Goal: Information Seeking & Learning: Check status

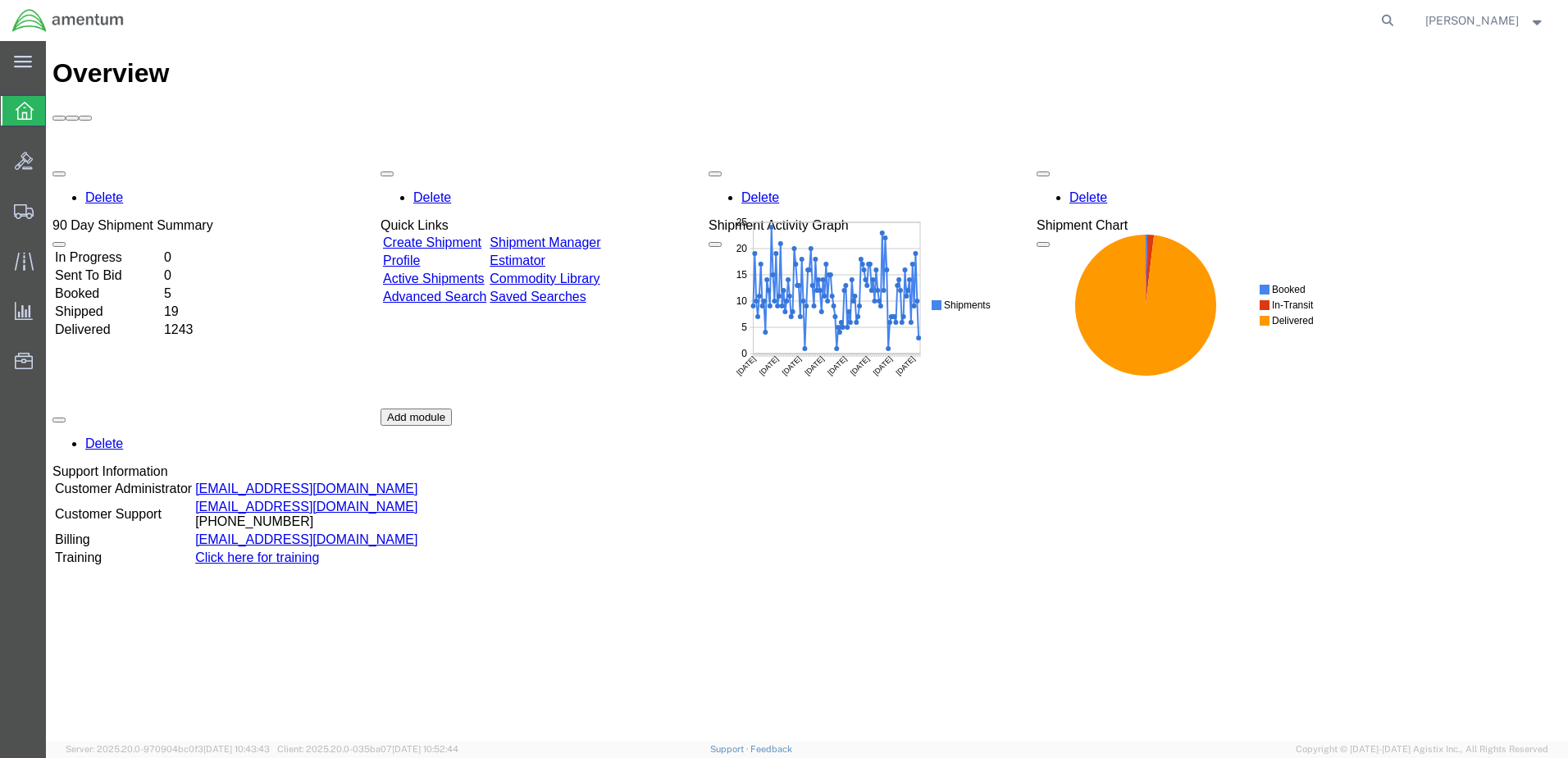
click at [112, 286] on td "Booked" at bounding box center [107, 293] width 107 height 16
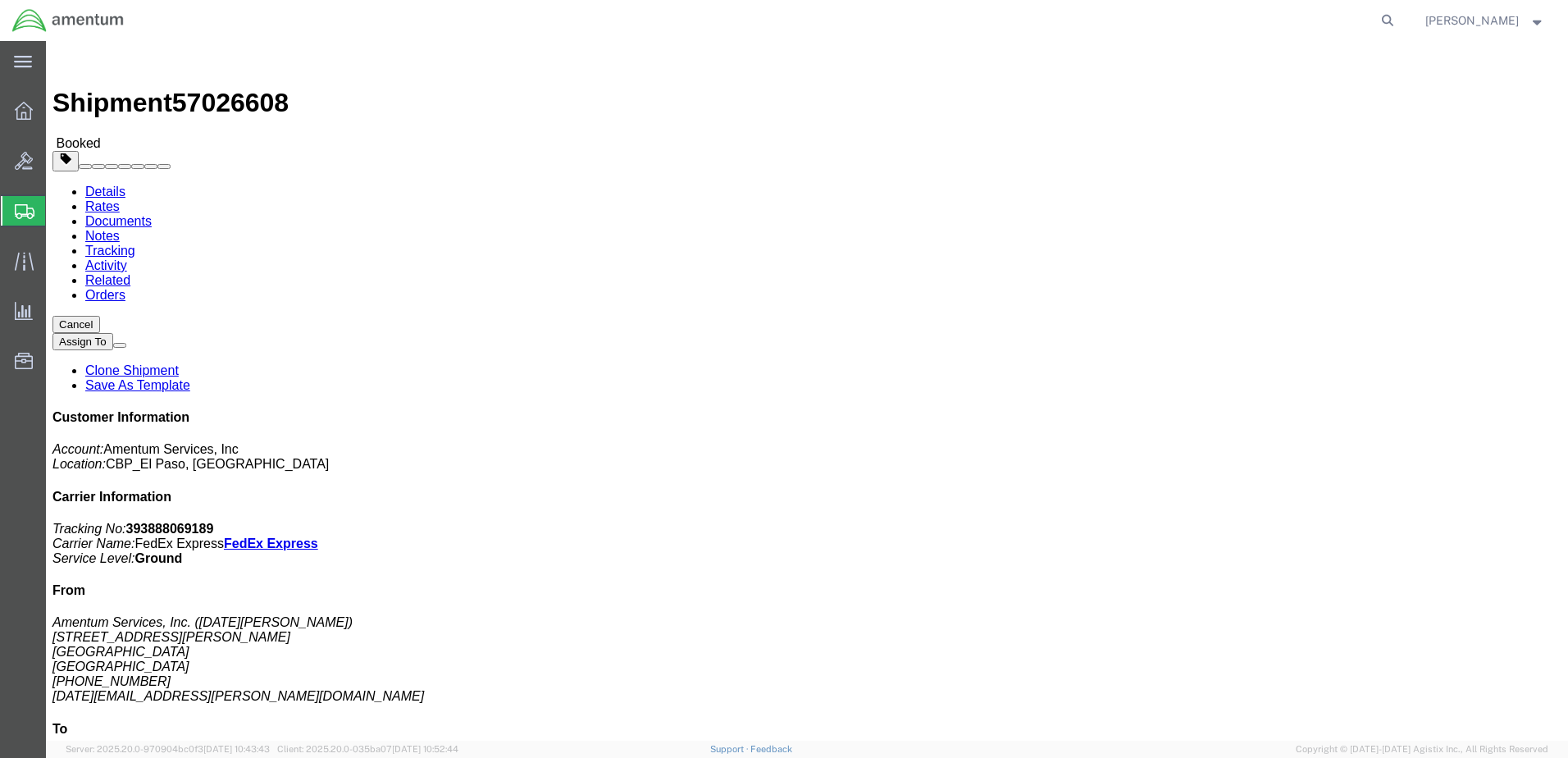
click img
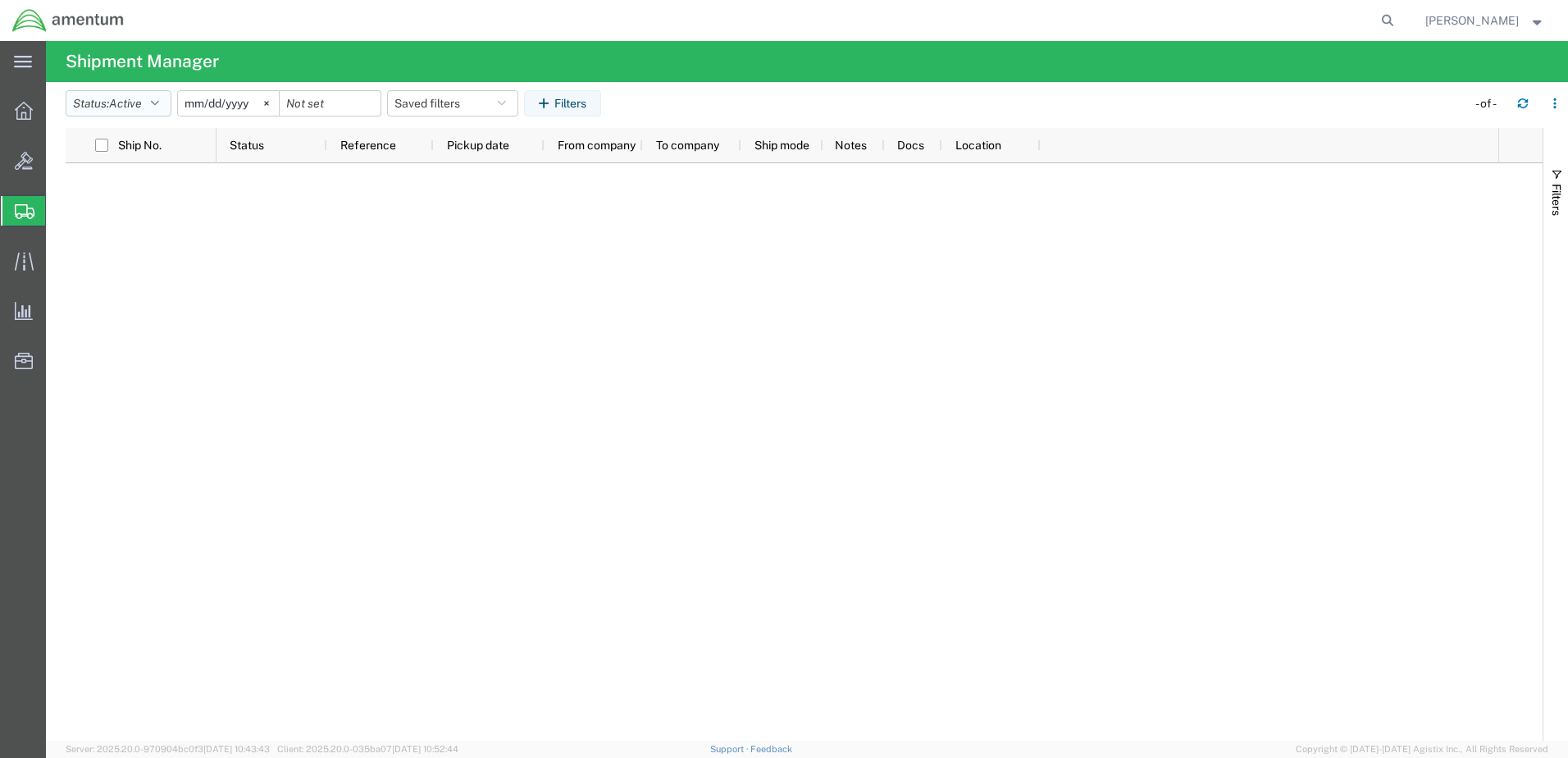
click at [159, 102] on icon "button" at bounding box center [155, 104] width 8 height 12
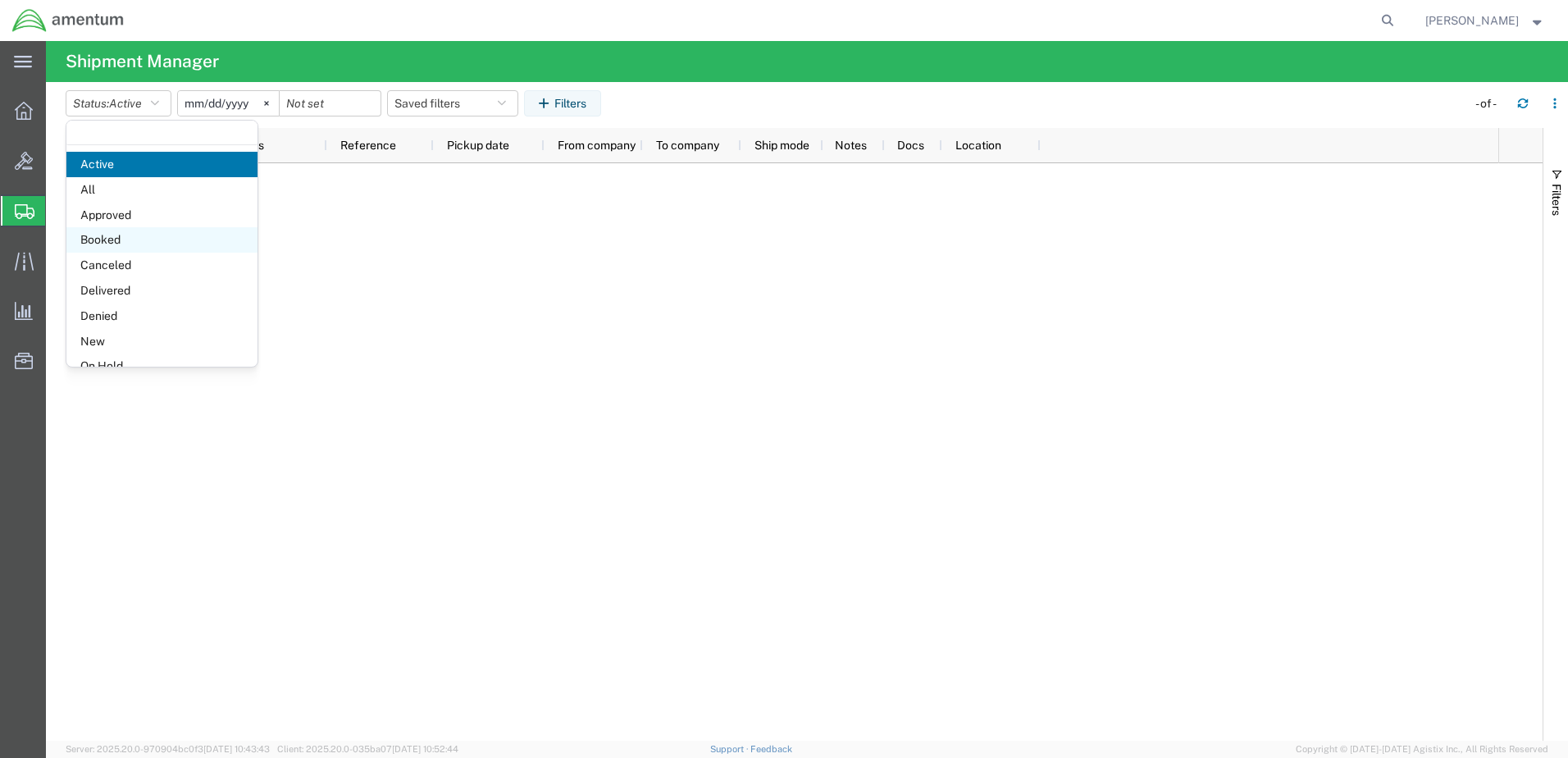
click at [122, 234] on span "Booked" at bounding box center [162, 240] width 191 height 25
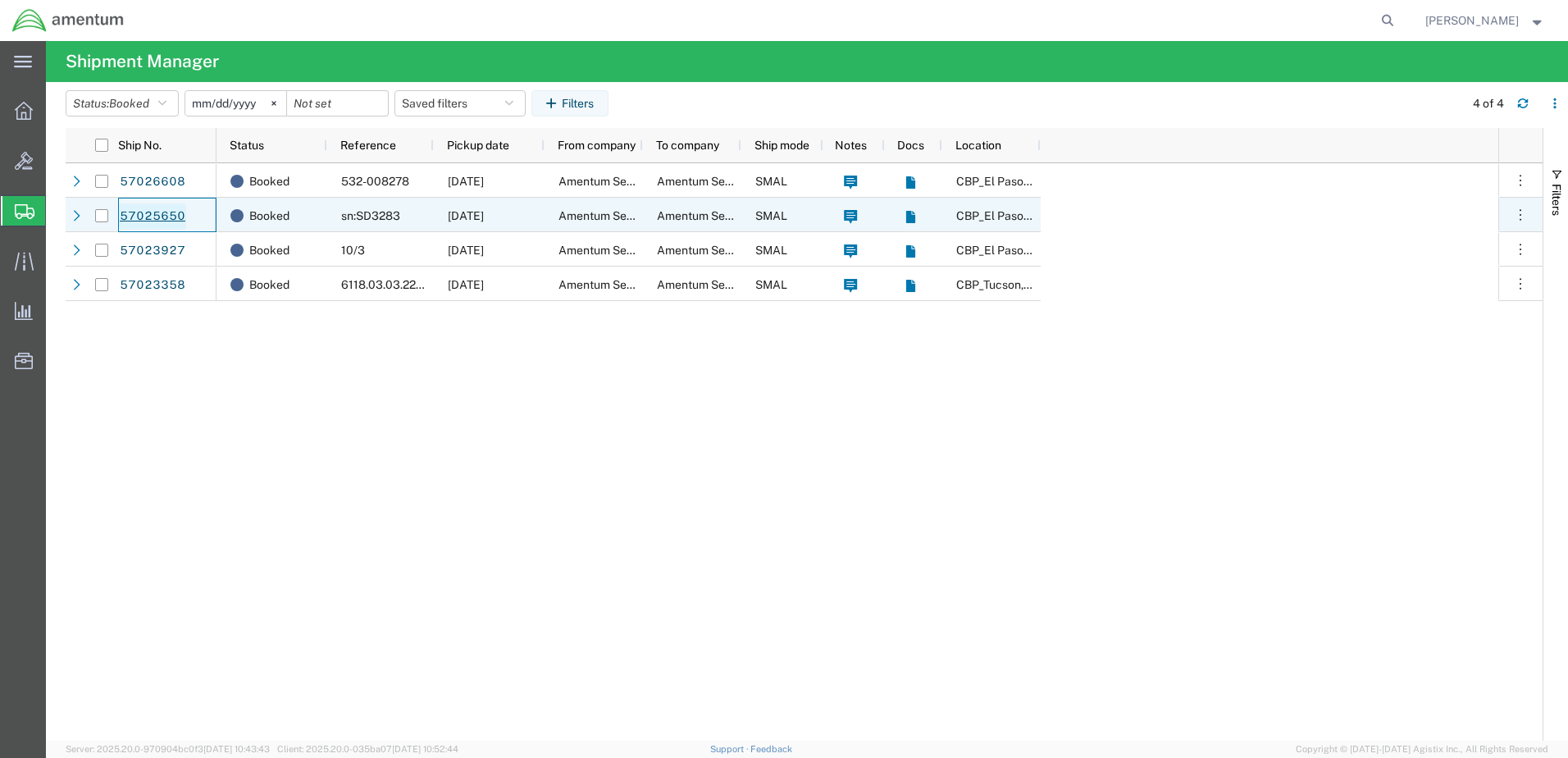
click at [165, 218] on link "57025650" at bounding box center [152, 216] width 67 height 26
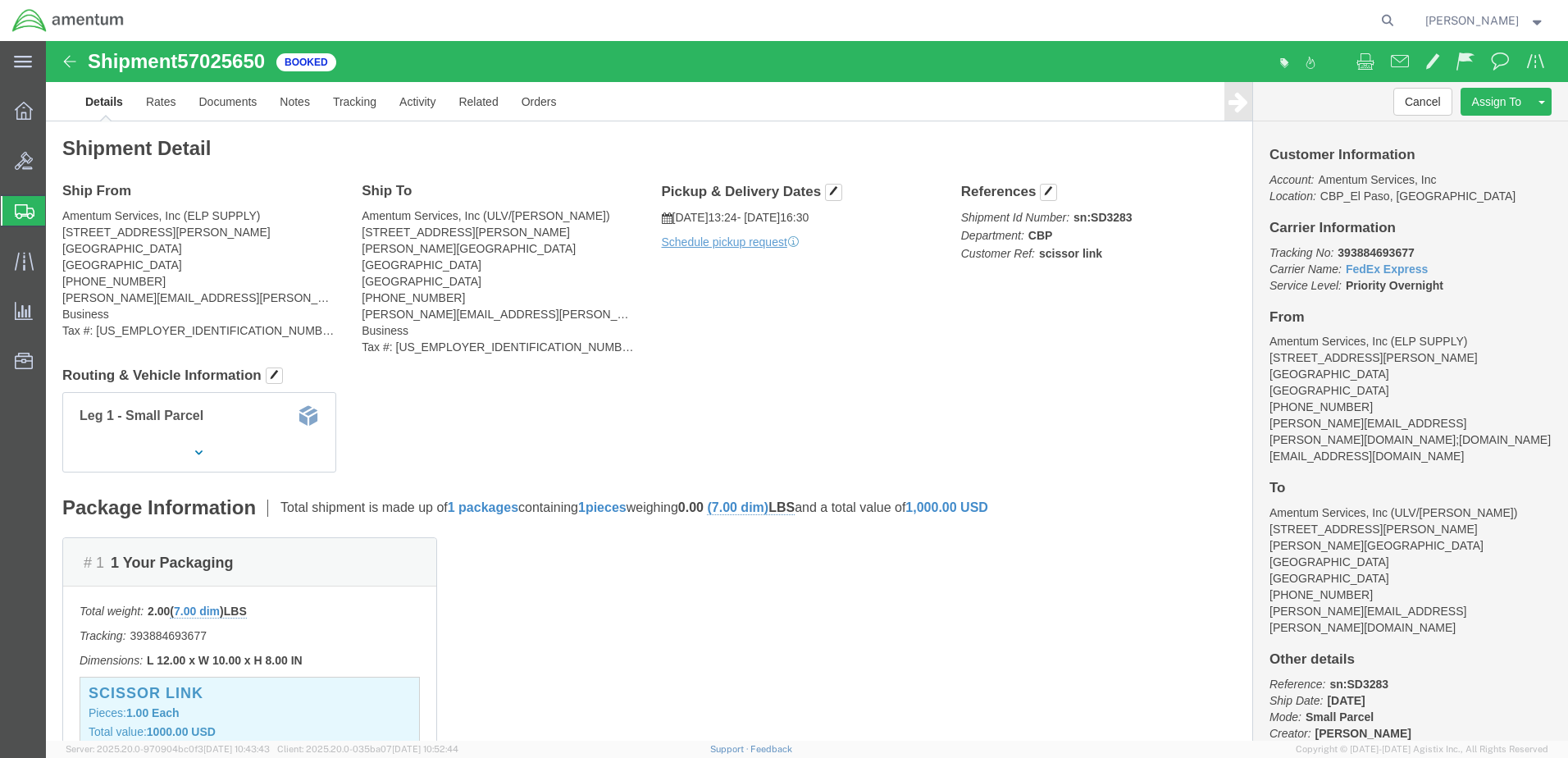
click img
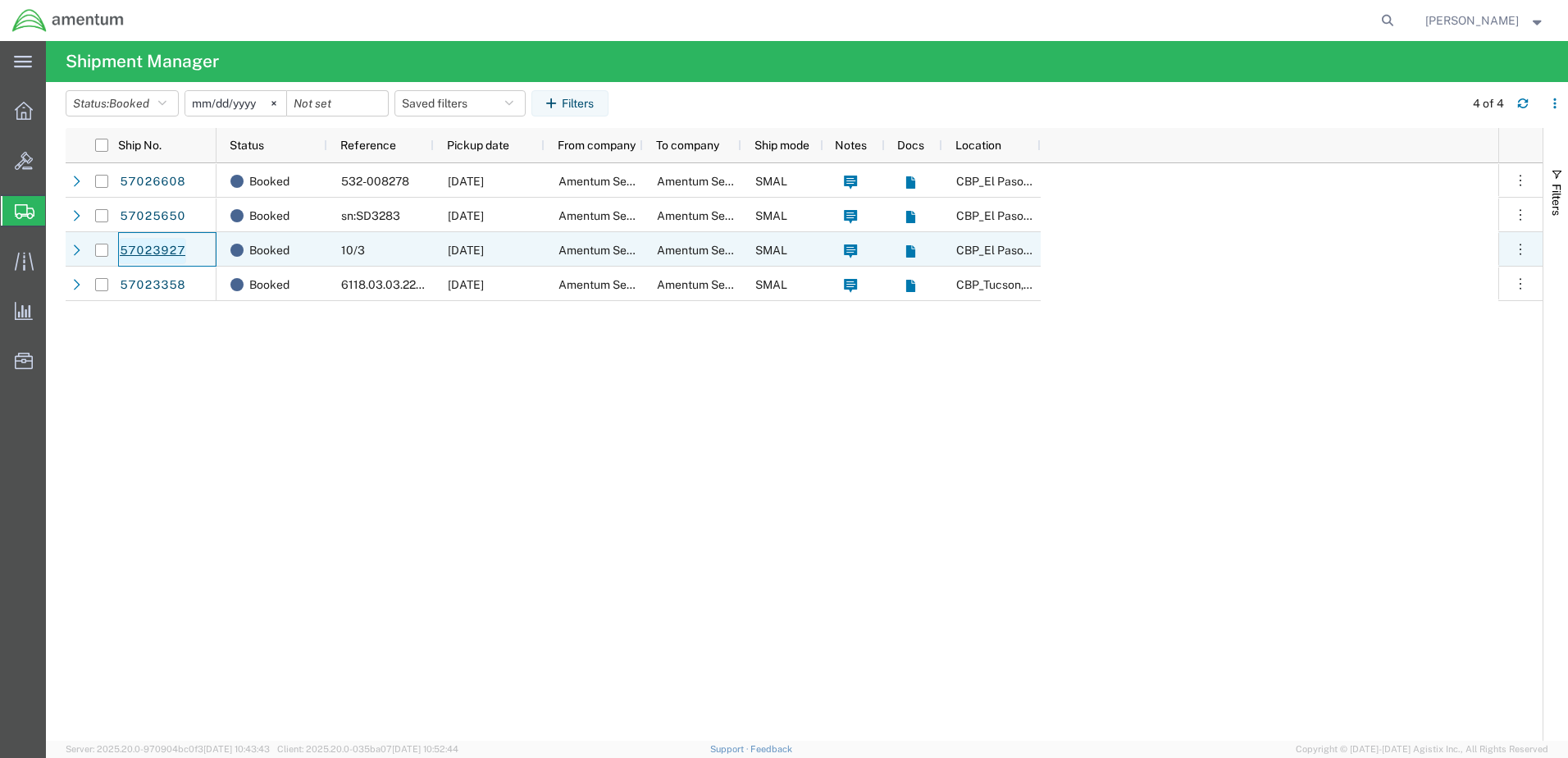
click at [138, 249] on link "57023927" at bounding box center [152, 251] width 67 height 26
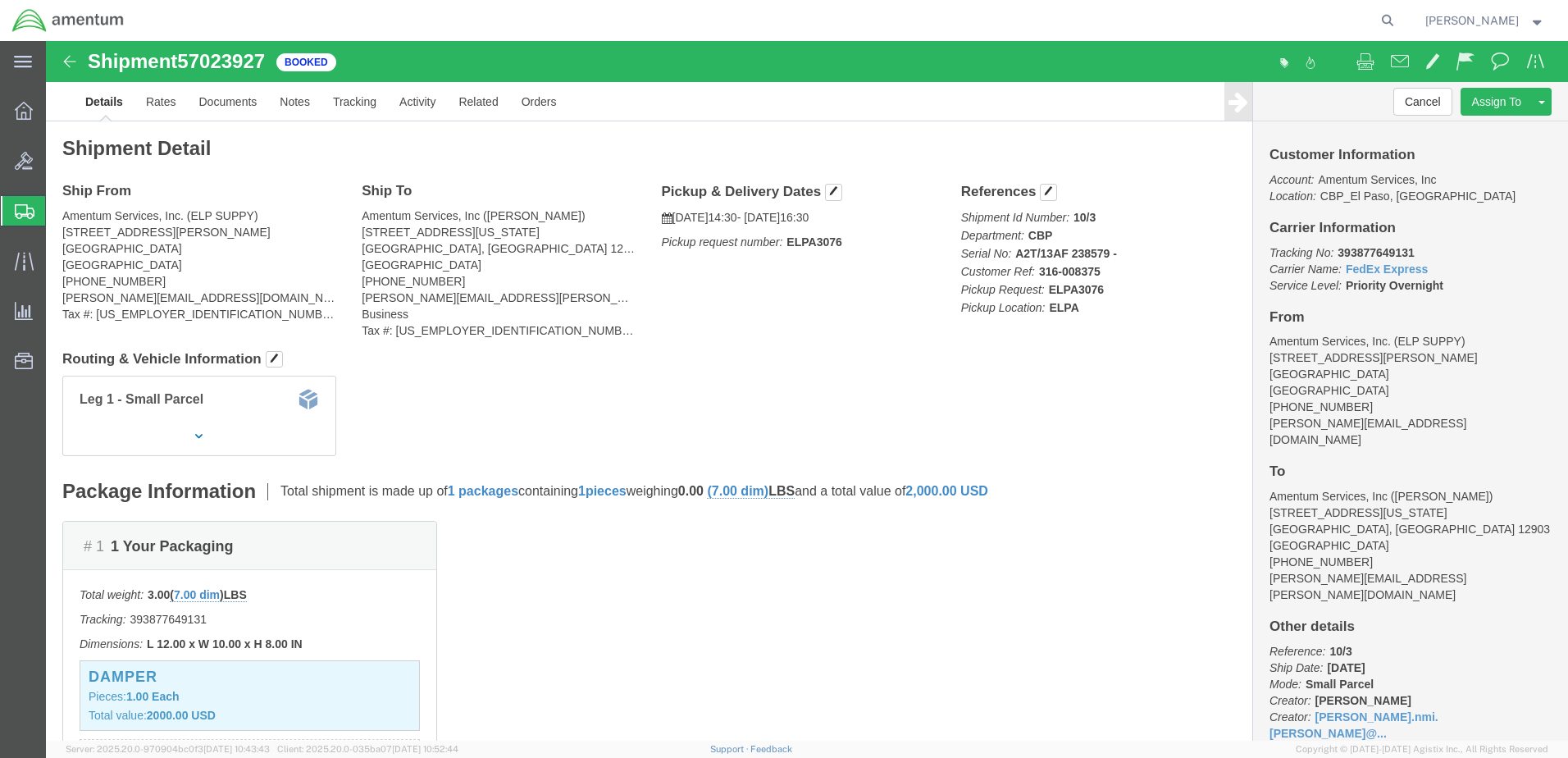
click img
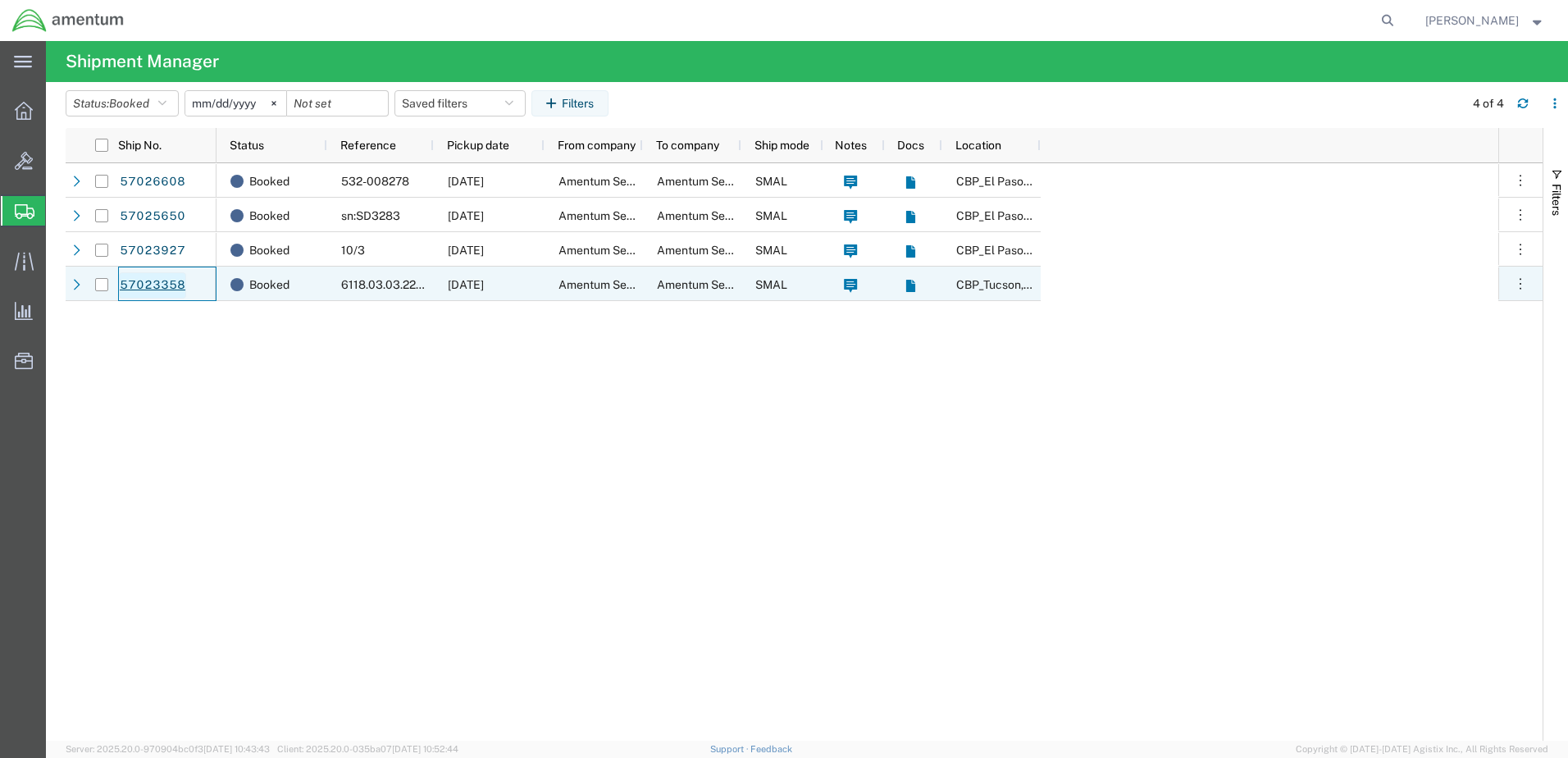
click at [138, 279] on link "57023358" at bounding box center [152, 285] width 67 height 26
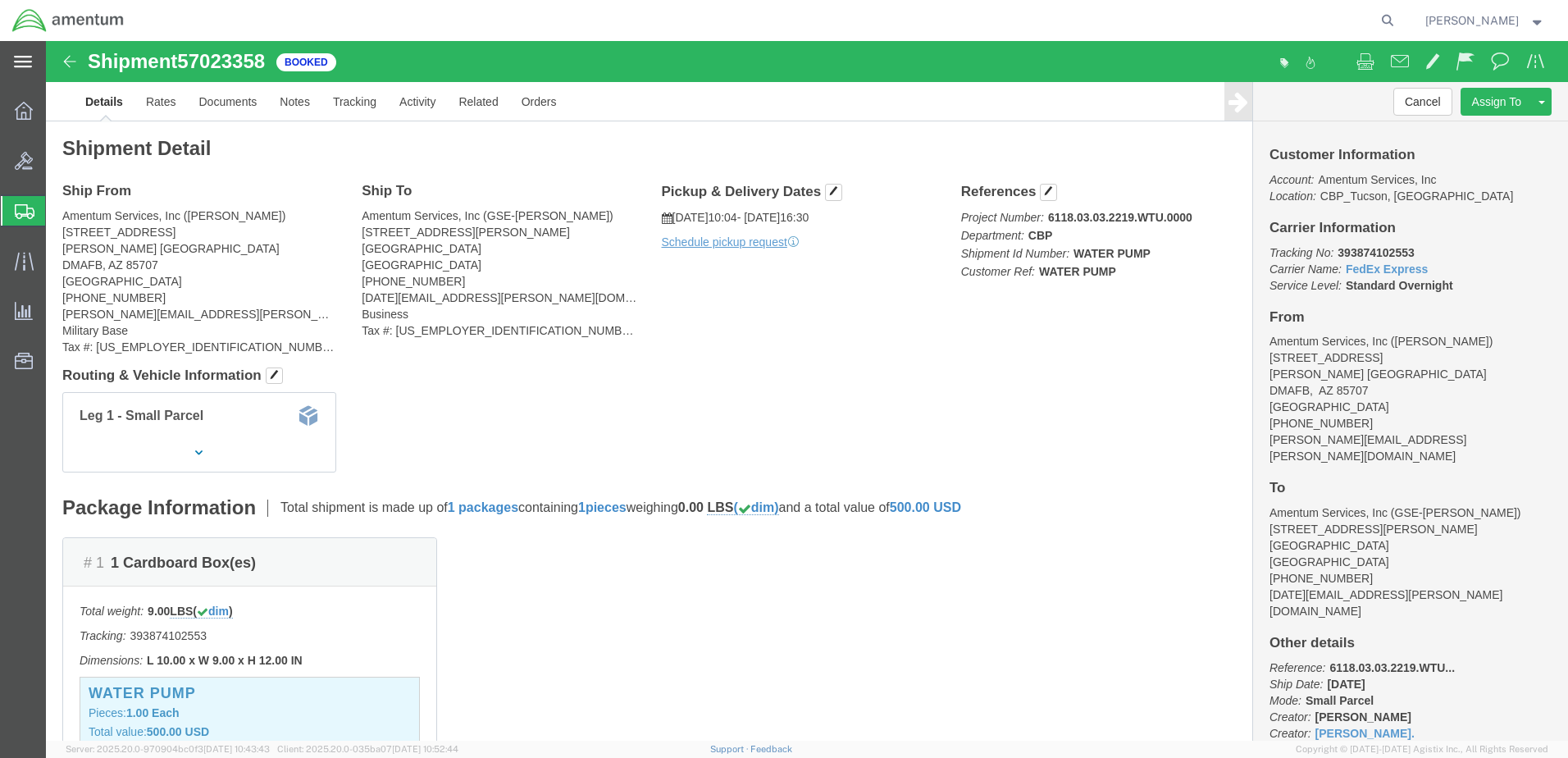
click at [29, 63] on icon at bounding box center [22, 62] width 18 height 13
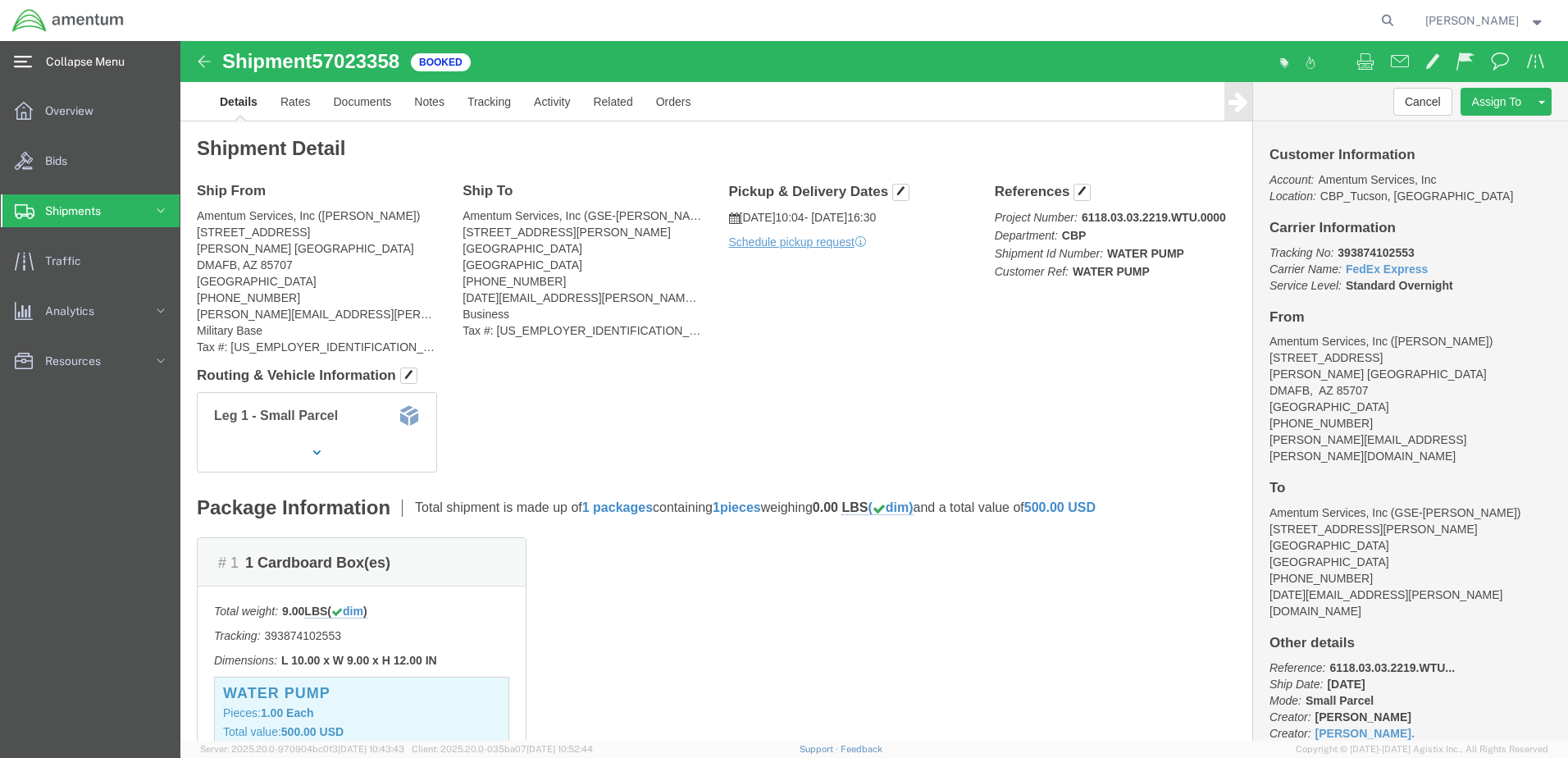
click at [29, 63] on icon at bounding box center [22, 62] width 18 height 13
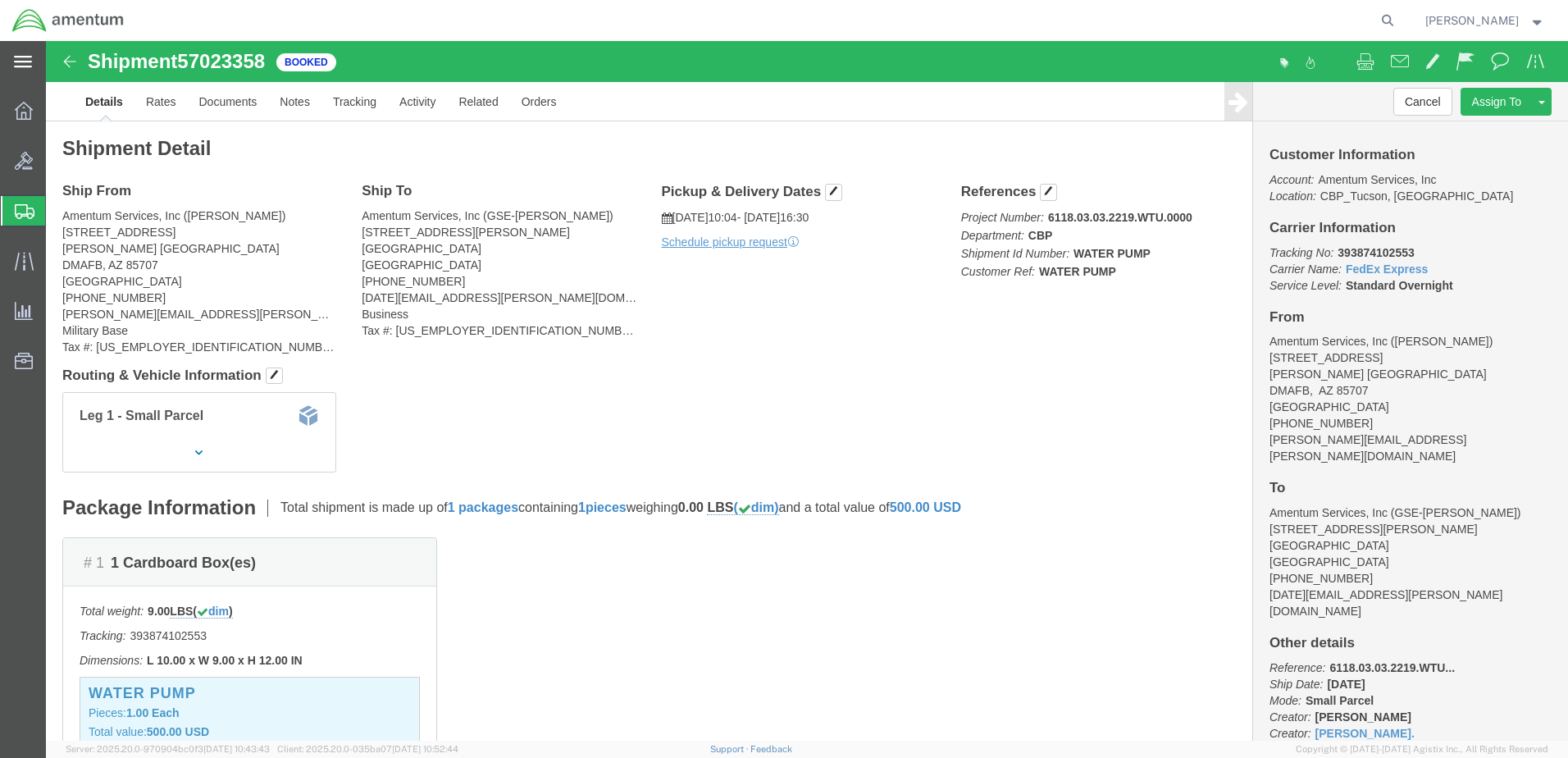
click img
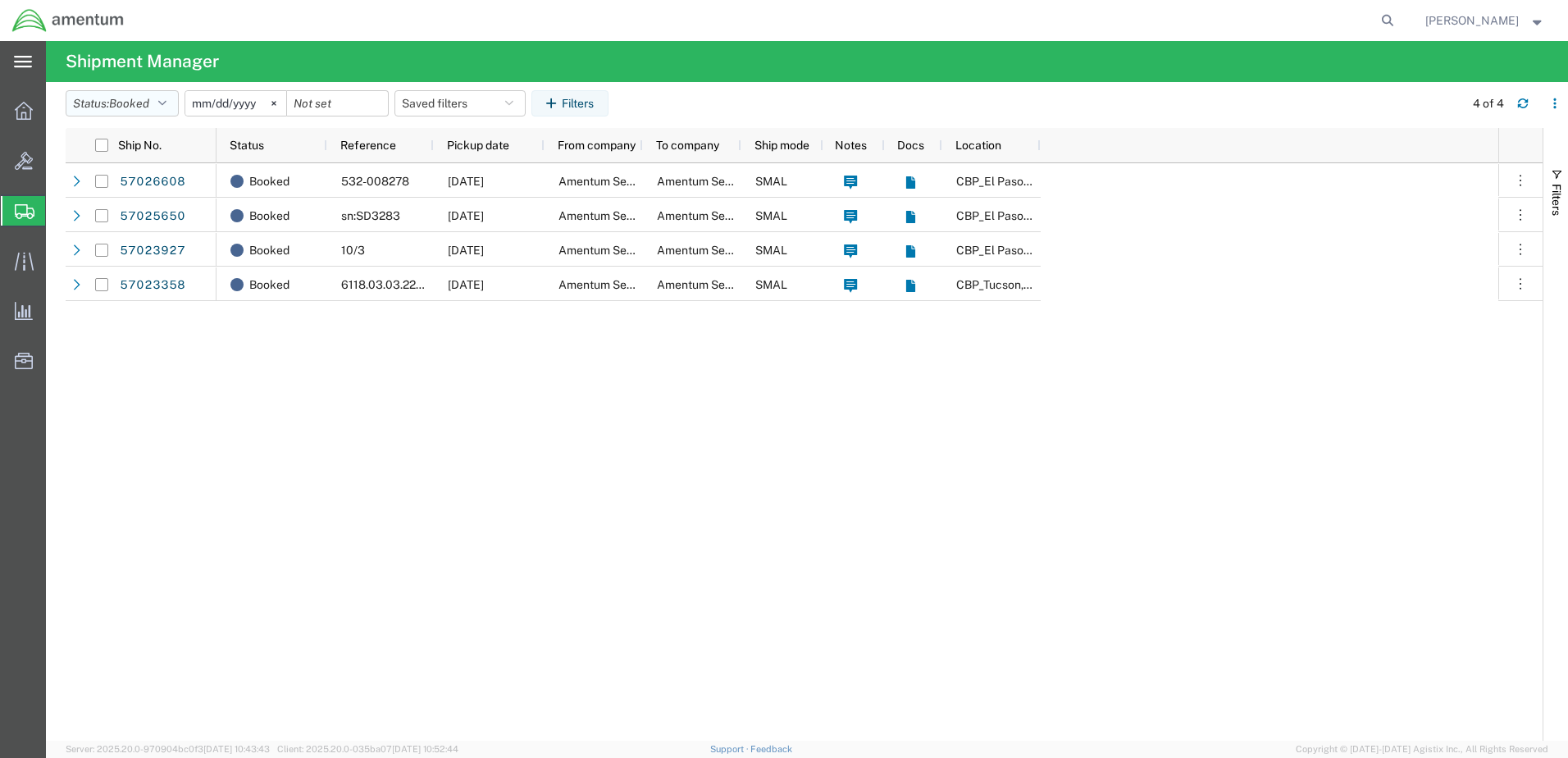
click at [166, 106] on icon "button" at bounding box center [163, 104] width 8 height 12
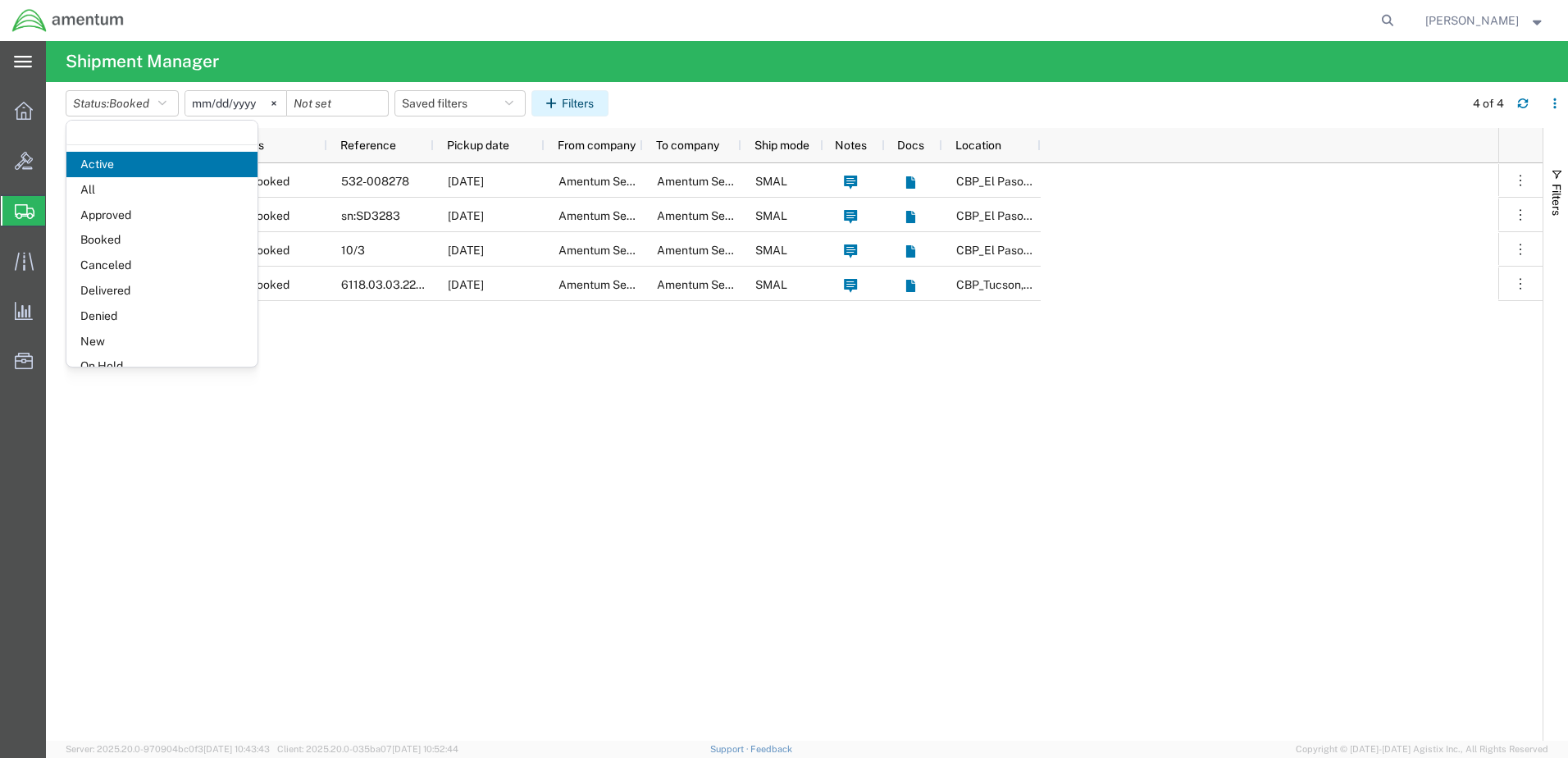
click at [585, 106] on button "Filters" at bounding box center [570, 103] width 77 height 26
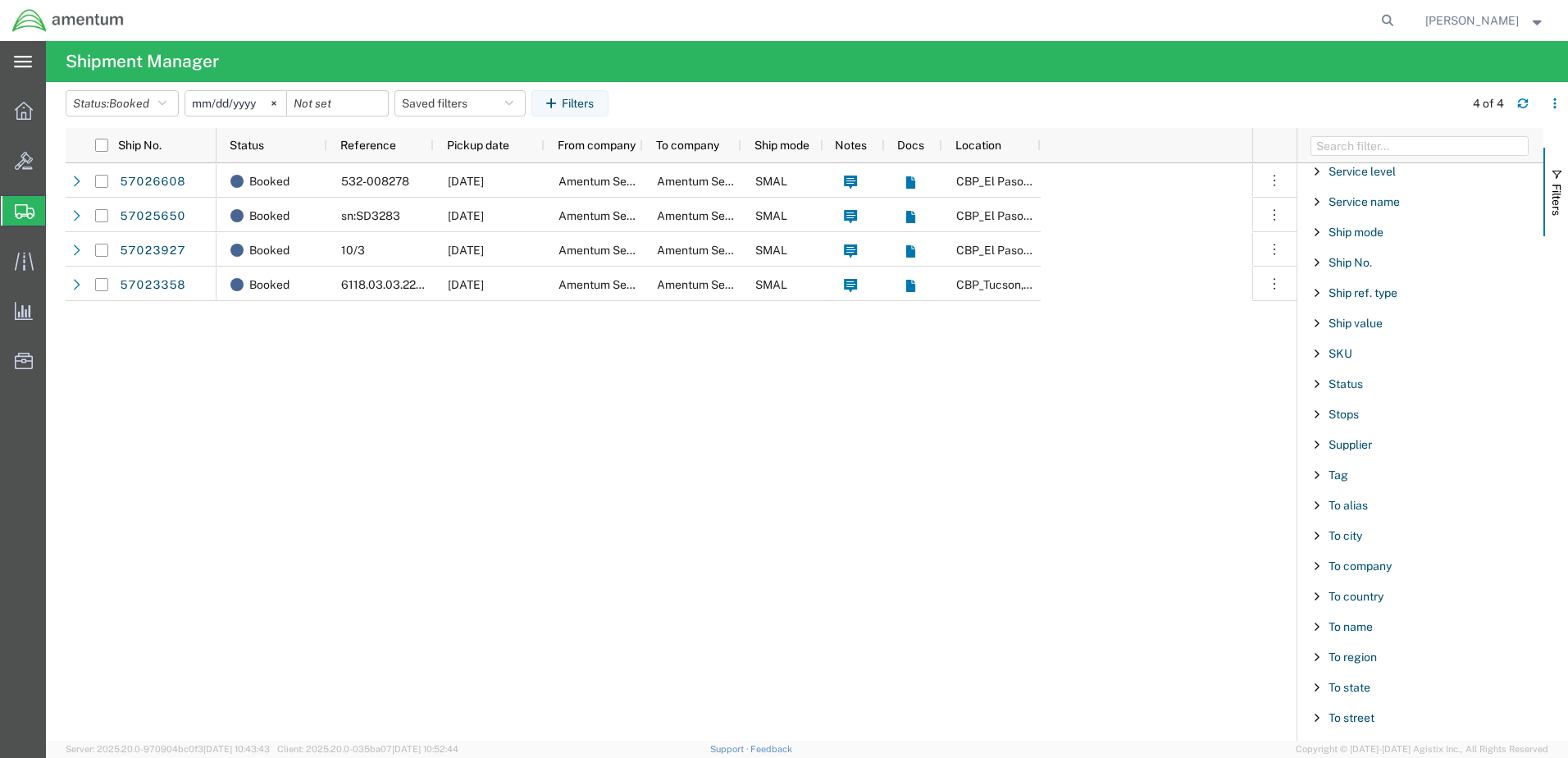
scroll to position [1394, 0]
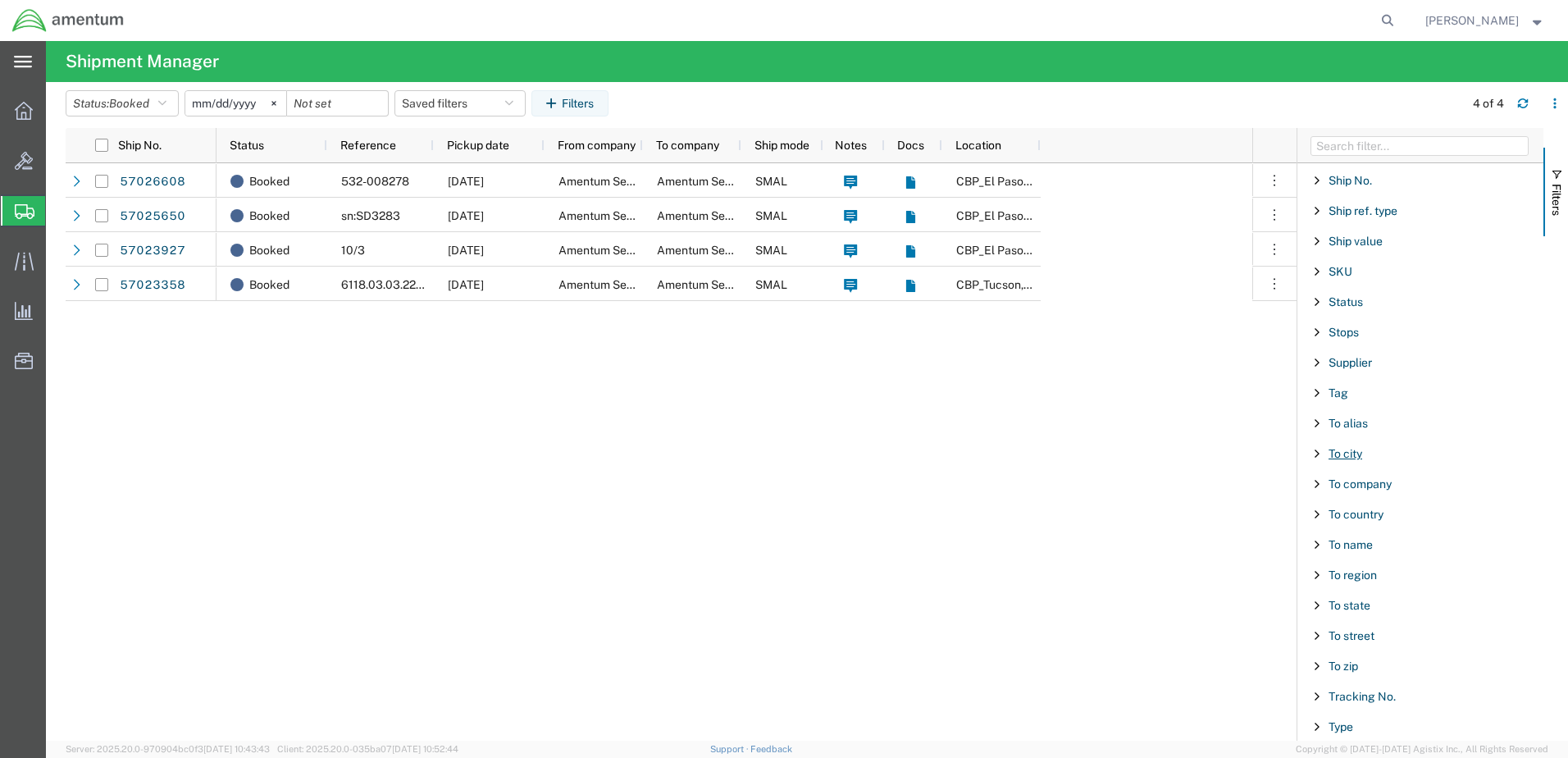
click at [1352, 455] on span "To city" at bounding box center [1344, 454] width 34 height 14
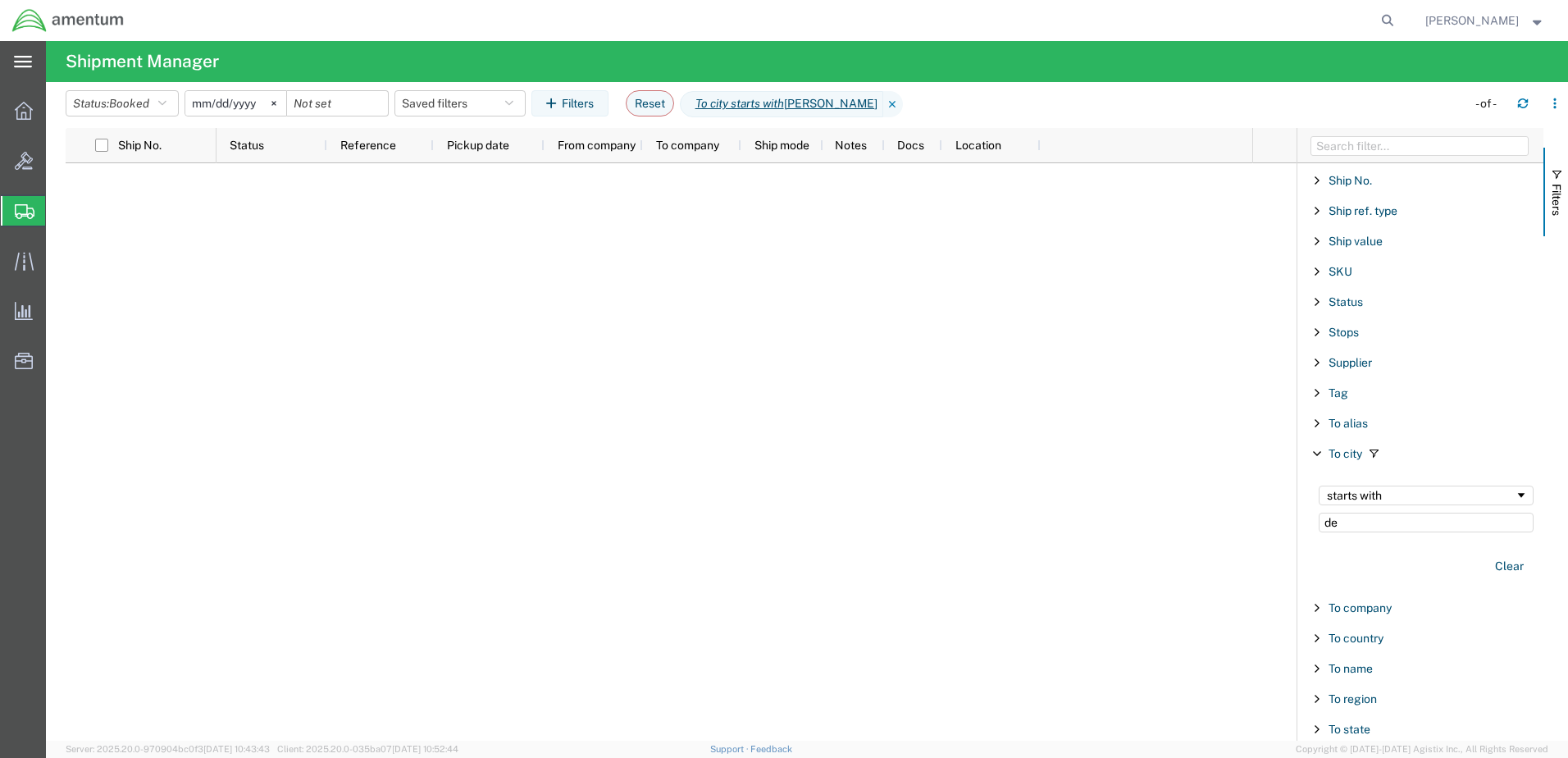
type input "d"
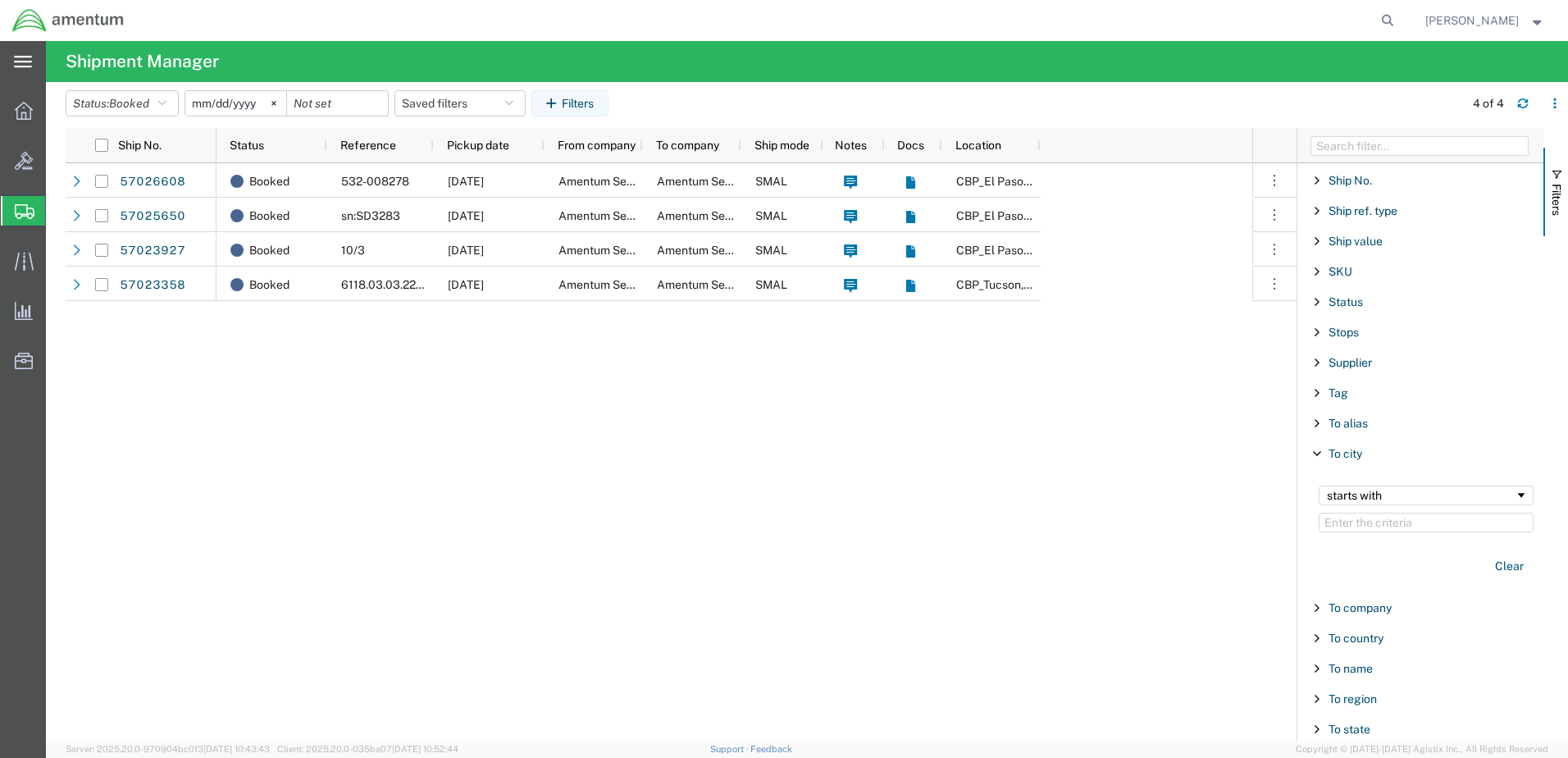
click at [20, 62] on icon at bounding box center [22, 62] width 18 height 12
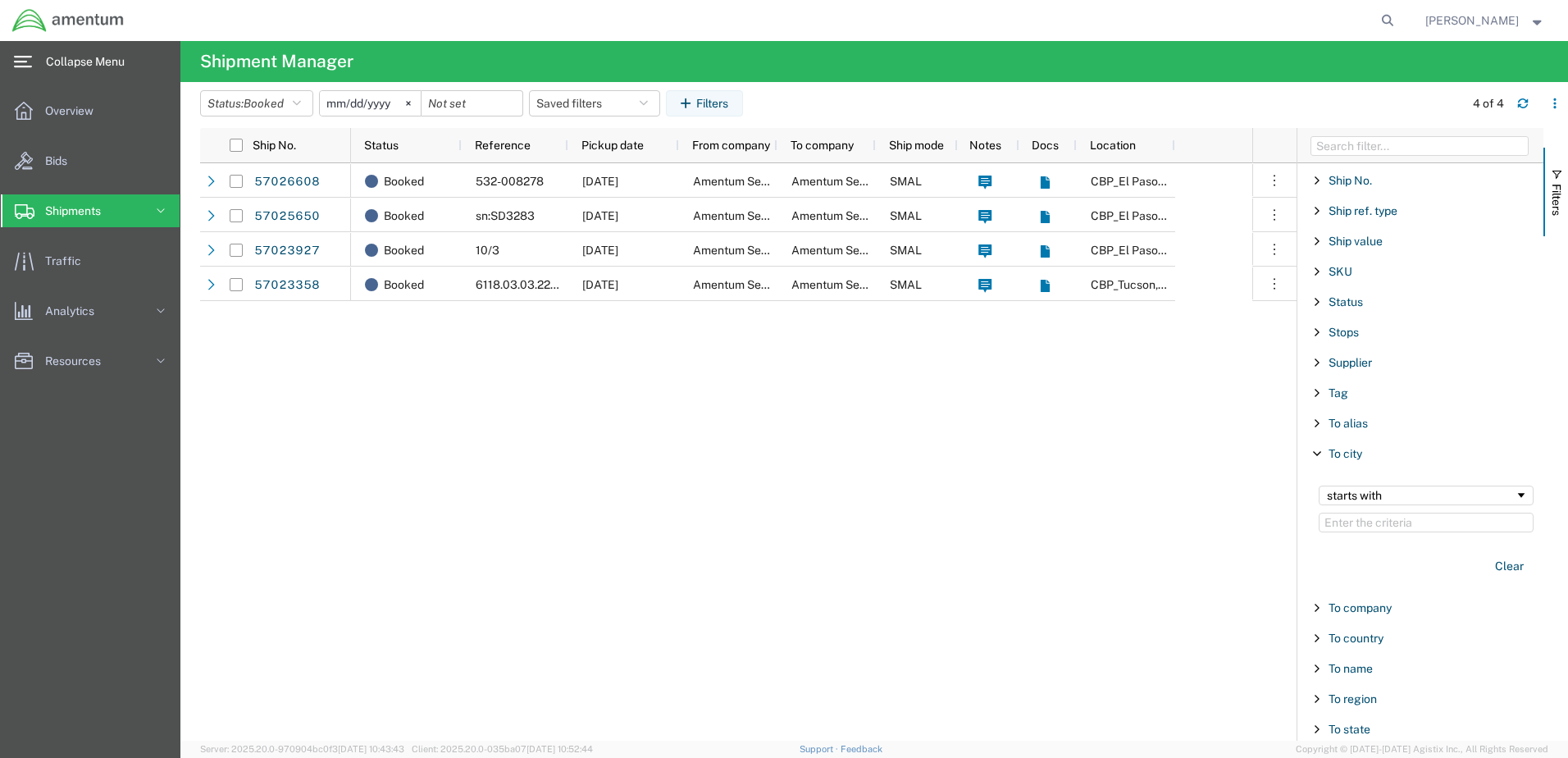
click at [20, 62] on icon at bounding box center [22, 62] width 18 height 12
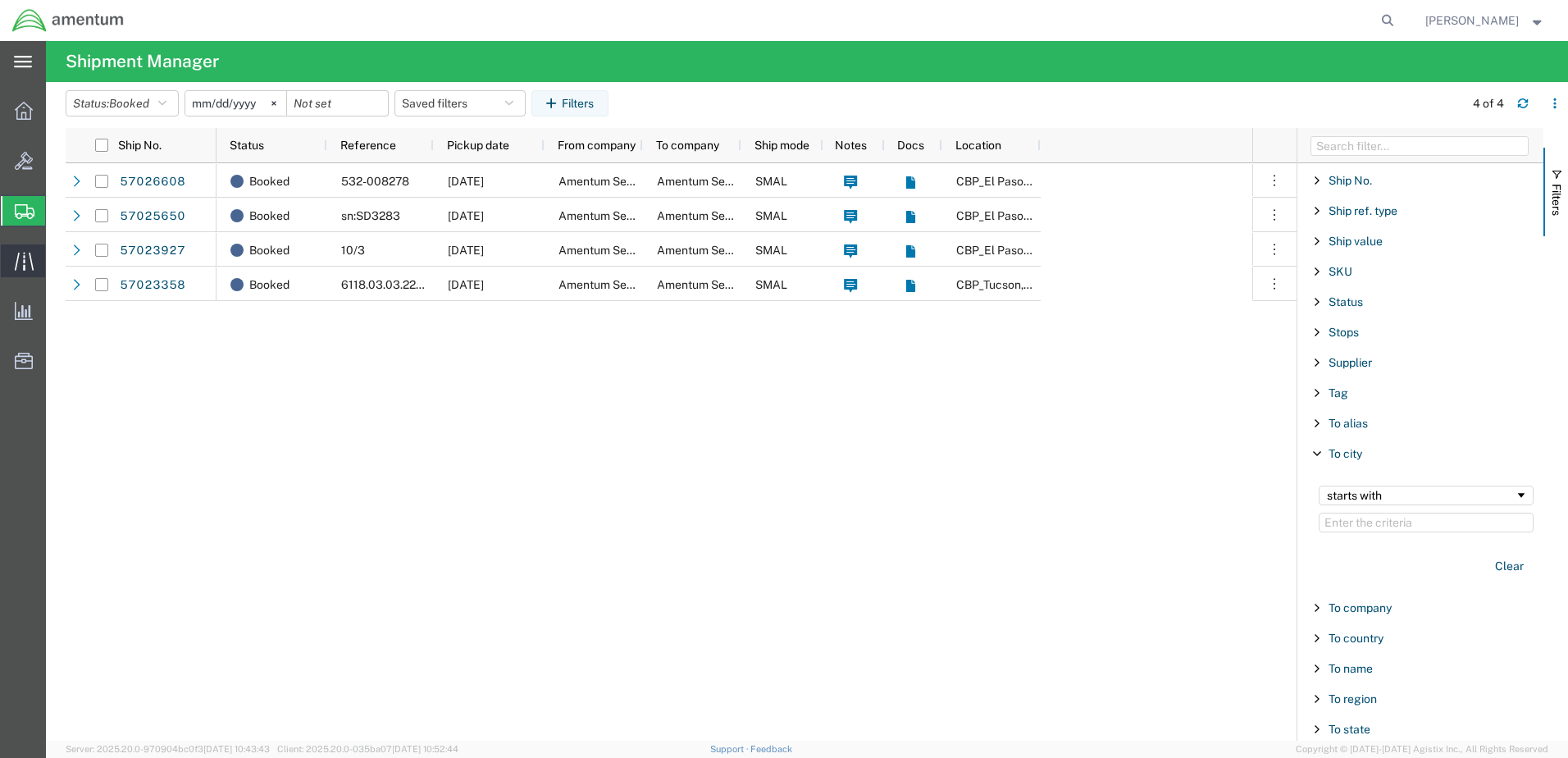
click at [56, 269] on span "Traffic" at bounding box center [51, 260] width 12 height 33
